Goal: Check status: Check status

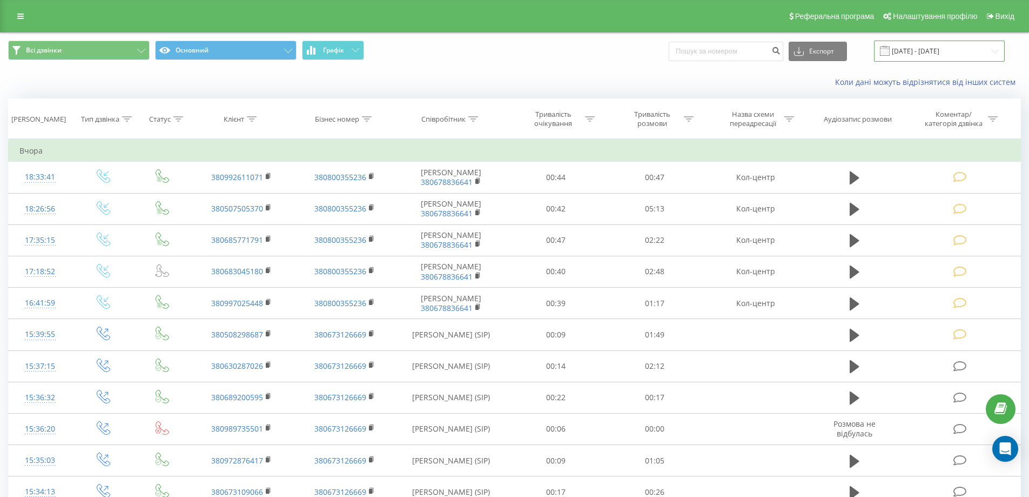
click at [940, 50] on input "18.09.2025 - 18.09.2025" at bounding box center [939, 51] width 131 height 21
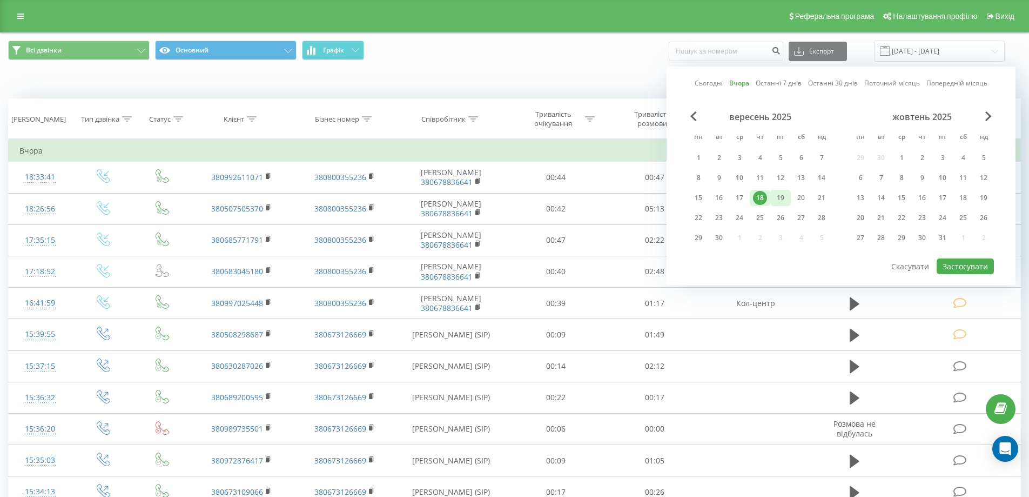
click at [782, 199] on div "19" at bounding box center [781, 198] width 14 height 14
click at [782, 198] on div "19" at bounding box center [781, 198] width 14 height 14
click at [965, 267] on button "Застосувати" at bounding box center [965, 266] width 57 height 16
type input "[DATE] - [DATE]"
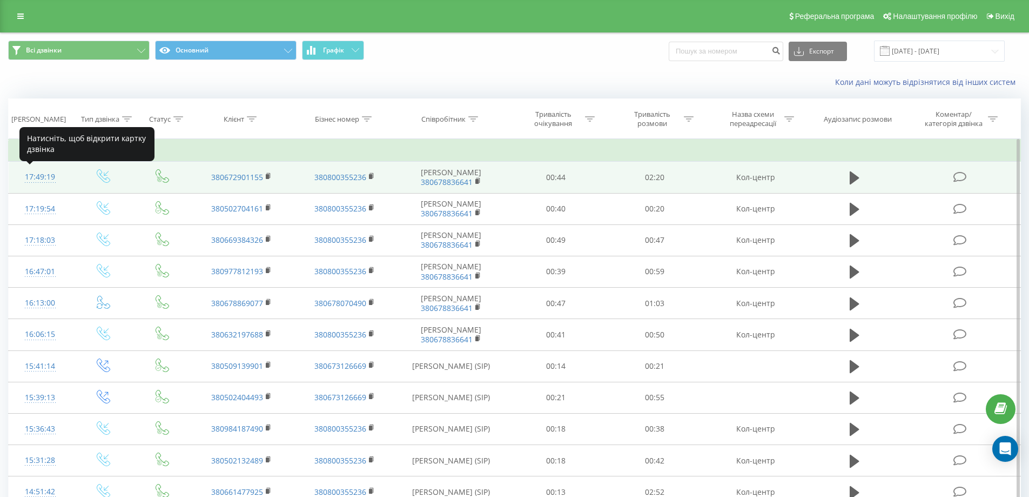
click at [35, 172] on div "17:49:19" at bounding box center [40, 176] width 42 height 21
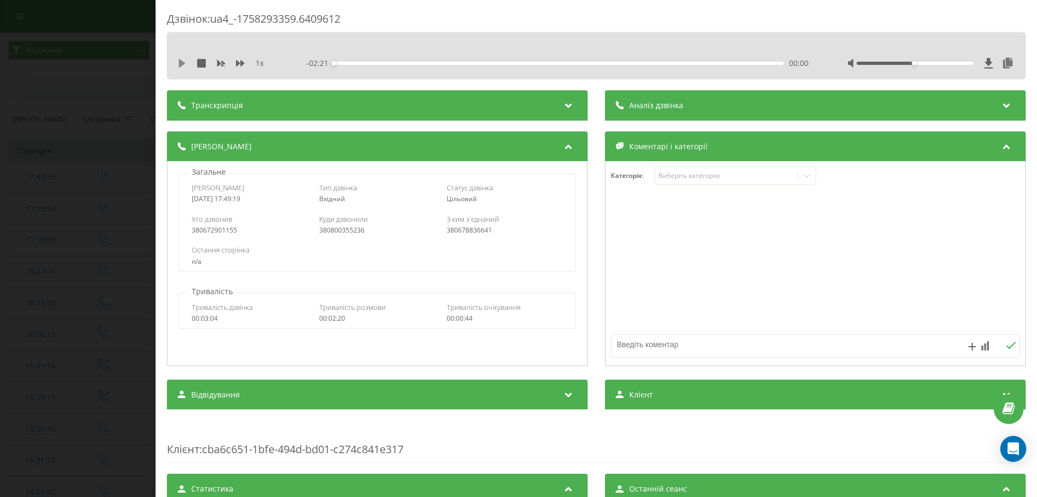
click at [183, 62] on icon at bounding box center [182, 63] width 6 height 9
click at [366, 63] on div "00:00" at bounding box center [559, 63] width 450 height 3
click at [381, 63] on div "00:11" at bounding box center [559, 63] width 450 height 3
click at [484, 63] on div "00:27" at bounding box center [559, 63] width 450 height 3
click at [79, 176] on div "Дзвінок : ua4_-1758293359.6409612 1 x - 01:13 01:07 01:07 Транскрипція Для AI-а…" at bounding box center [518, 248] width 1037 height 497
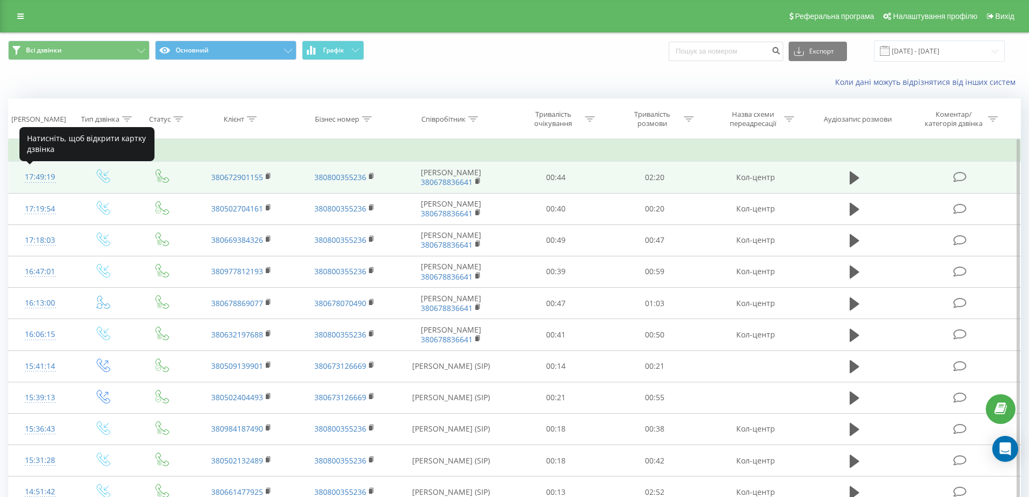
click at [37, 173] on div "17:49:19" at bounding box center [40, 176] width 42 height 21
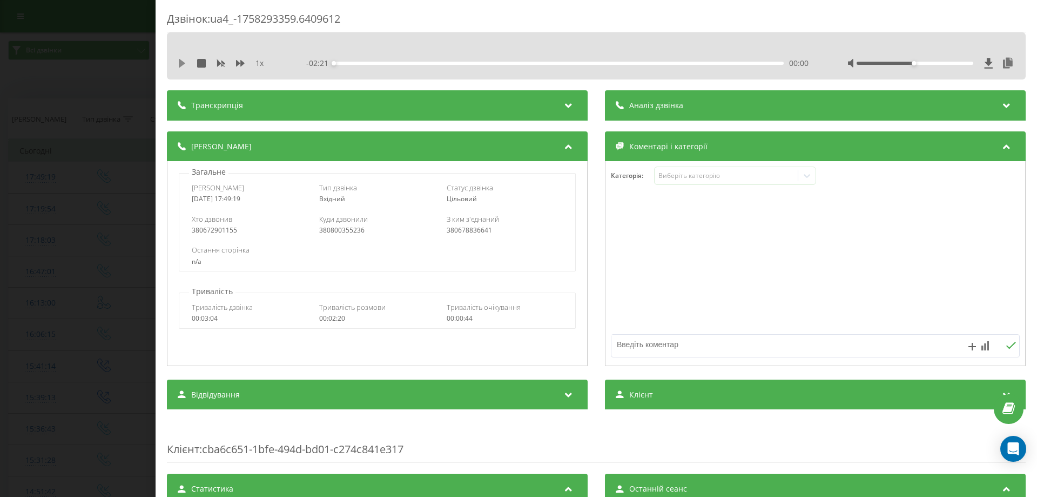
click at [180, 64] on icon at bounding box center [182, 63] width 6 height 9
click at [375, 63] on div "00:00" at bounding box center [559, 63] width 450 height 3
click at [954, 64] on div at bounding box center [915, 63] width 117 height 3
drag, startPoint x: 0, startPoint y: 197, endPoint x: 17, endPoint y: 191, distance: 17.6
click at [6, 196] on div "Дзвінок : ua4_-1758293359.6409612 1 x - 01:49 00:31 00:31 Транскрипція Для AI-а…" at bounding box center [518, 248] width 1037 height 497
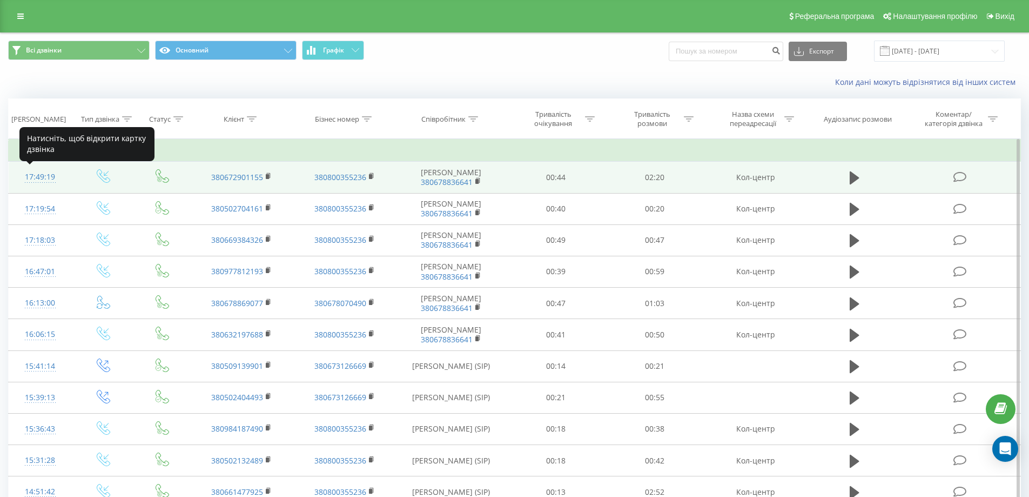
drag, startPoint x: 33, startPoint y: 180, endPoint x: 35, endPoint y: 171, distance: 8.9
click at [33, 179] on div "17:49:19" at bounding box center [40, 176] width 42 height 21
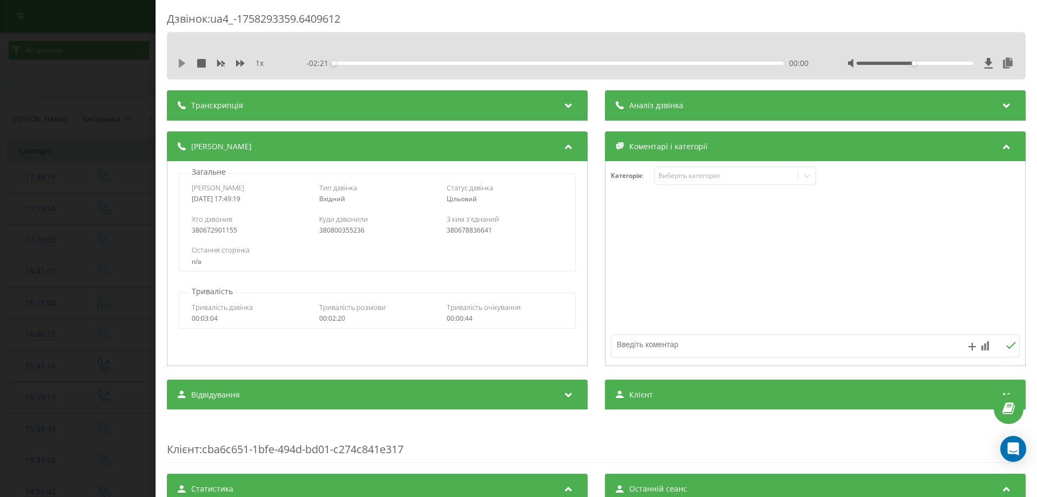
click at [183, 63] on icon at bounding box center [182, 63] width 6 height 9
click at [363, 63] on div "00:09" at bounding box center [559, 63] width 450 height 3
click at [401, 63] on div "00:09" at bounding box center [559, 63] width 450 height 3
drag, startPoint x: 60, startPoint y: 142, endPoint x: 44, endPoint y: 96, distance: 48.7
click at [58, 137] on div "Дзвінок : ua4_-1758293359.6409612 1 x - 01:45 00:35 00:35 Транскрипція Для AI-а…" at bounding box center [518, 248] width 1037 height 497
